Goal: Find specific page/section: Find specific page/section

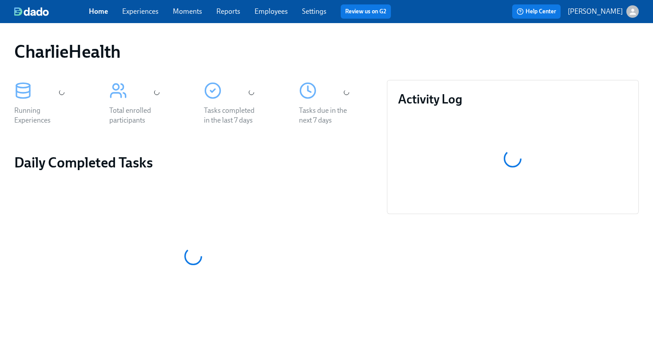
click at [263, 12] on link "Employees" at bounding box center [270, 11] width 33 height 8
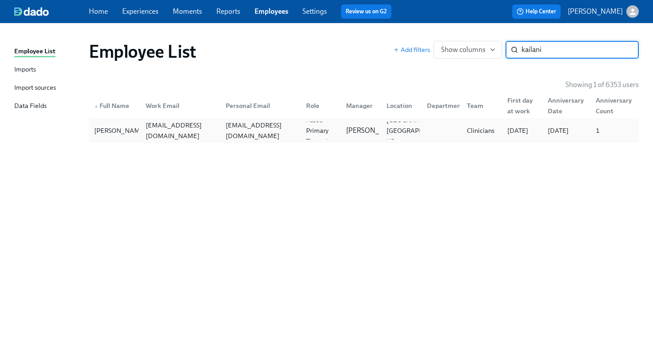
type input "kailani"
click at [235, 134] on div "[EMAIL_ADDRESS][DOMAIN_NAME]" at bounding box center [260, 130] width 77 height 21
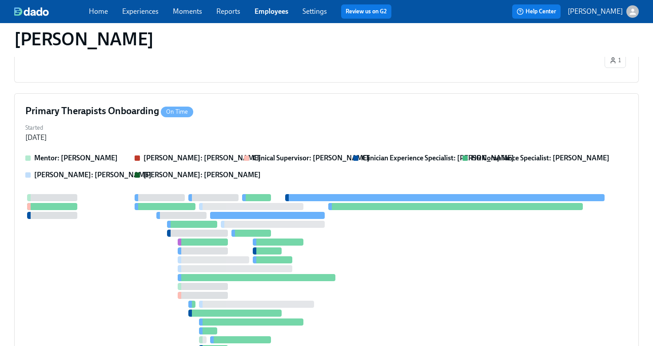
scroll to position [500, 0]
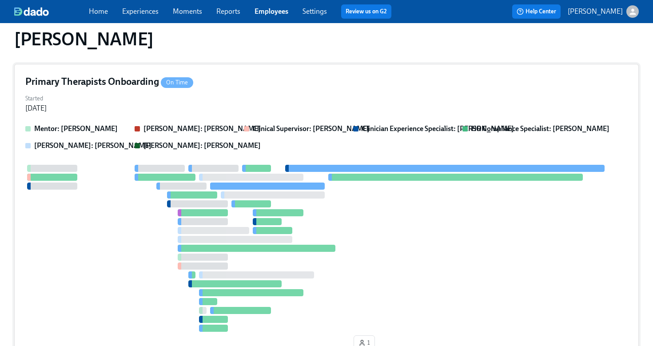
click at [291, 93] on div "Started [DATE]" at bounding box center [326, 102] width 602 height 21
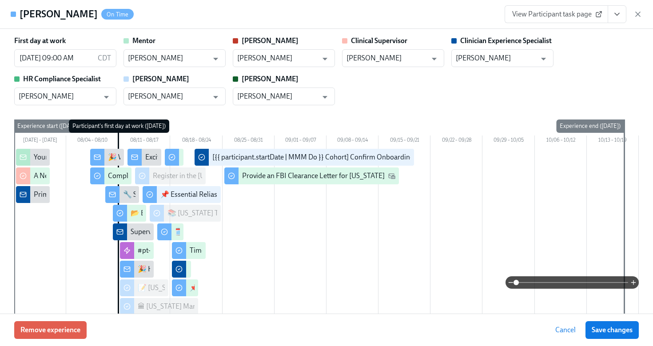
click at [616, 20] on button "View task page" at bounding box center [616, 14] width 19 height 18
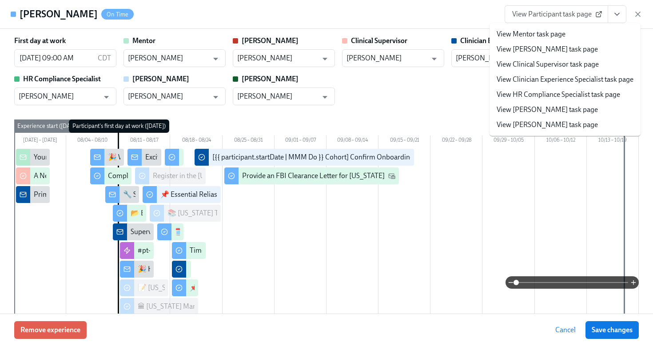
click at [571, 97] on link "View HR Compliance Specialist task page" at bounding box center [557, 95] width 123 height 10
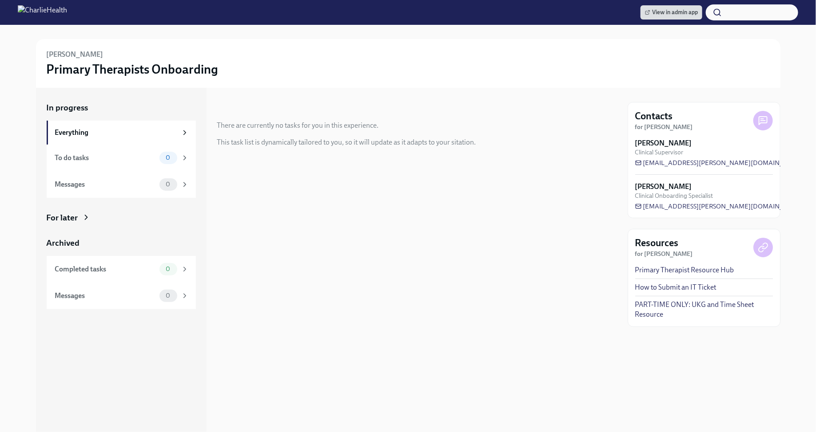
click at [80, 220] on div "For later" at bounding box center [121, 218] width 149 height 12
